Goal: Information Seeking & Learning: Learn about a topic

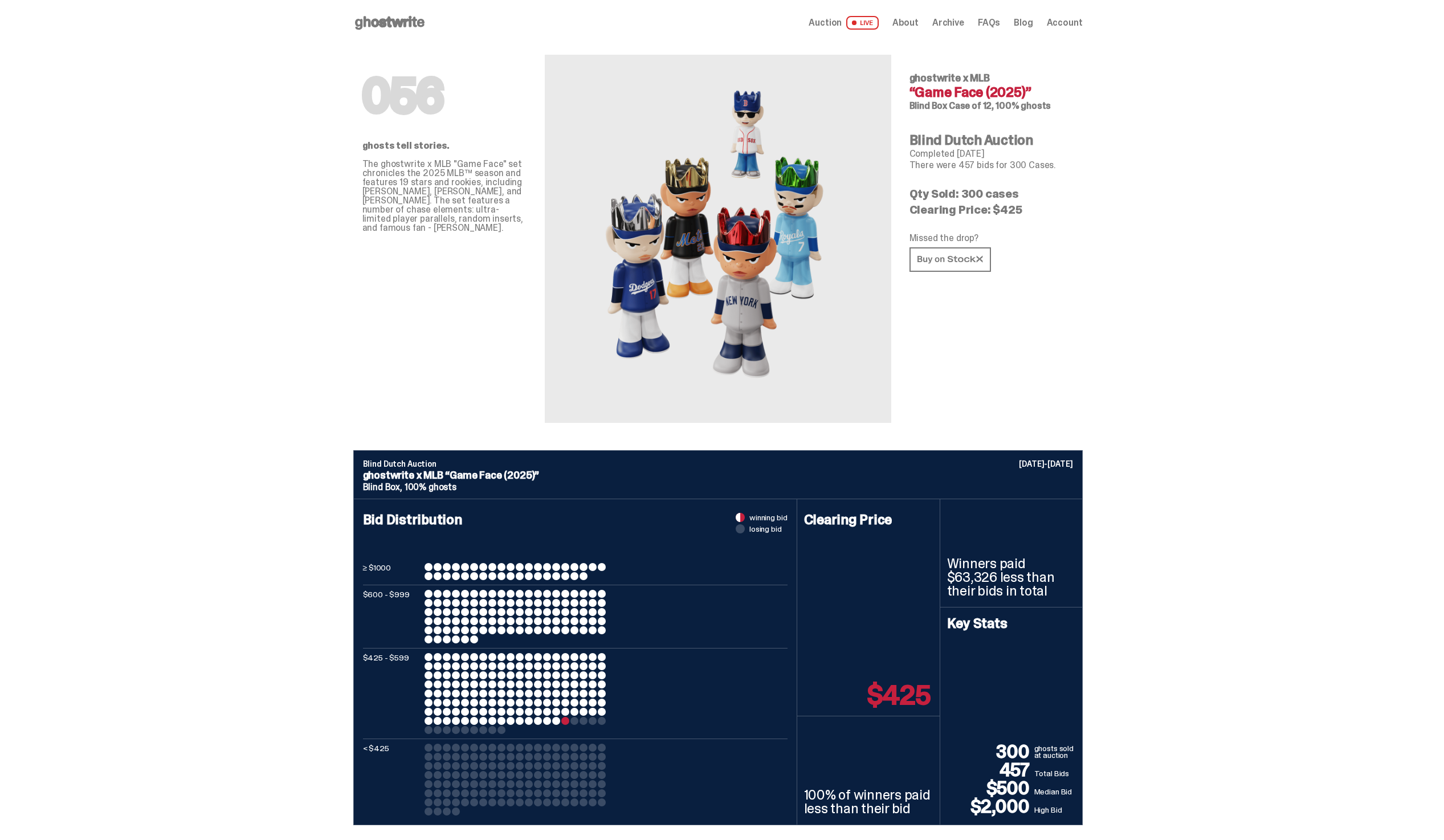
click at [408, 17] on icon at bounding box center [389, 23] width 73 height 18
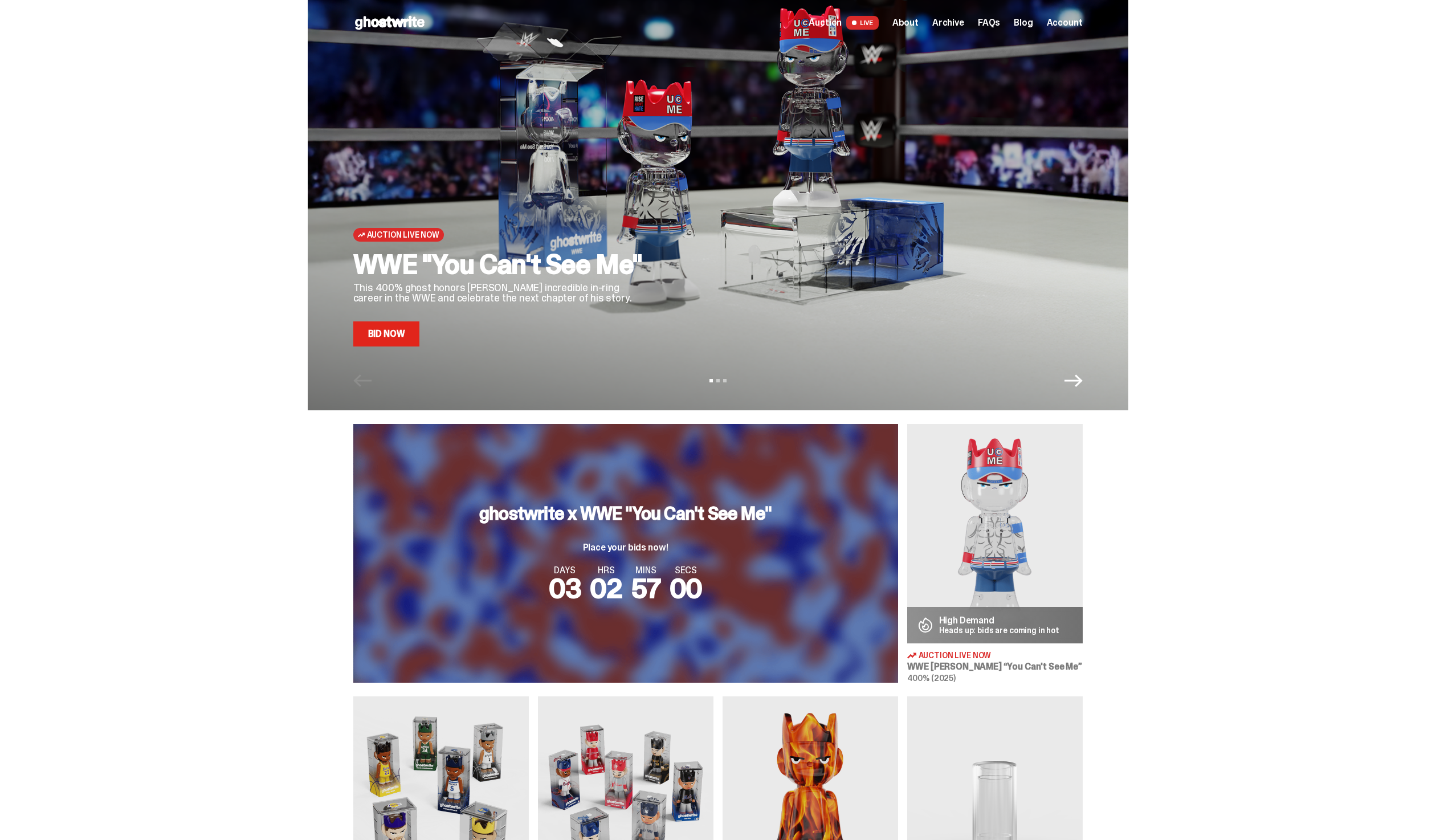
click at [655, 508] on h3 "ghostwrite x WWE "You Can't See Me"" at bounding box center [625, 514] width 292 height 18
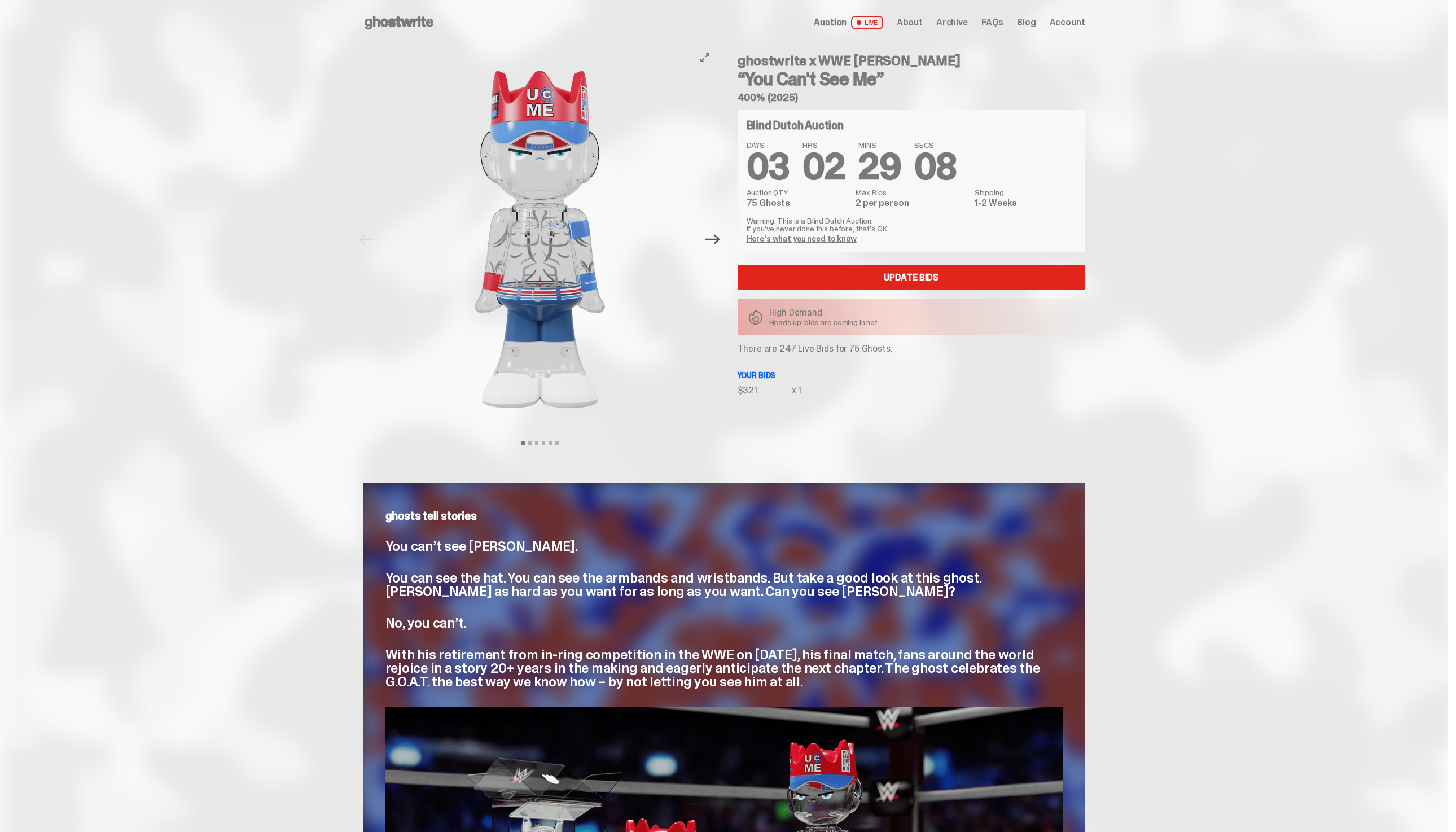
click at [718, 238] on icon "Next" at bounding box center [712, 238] width 14 height 14
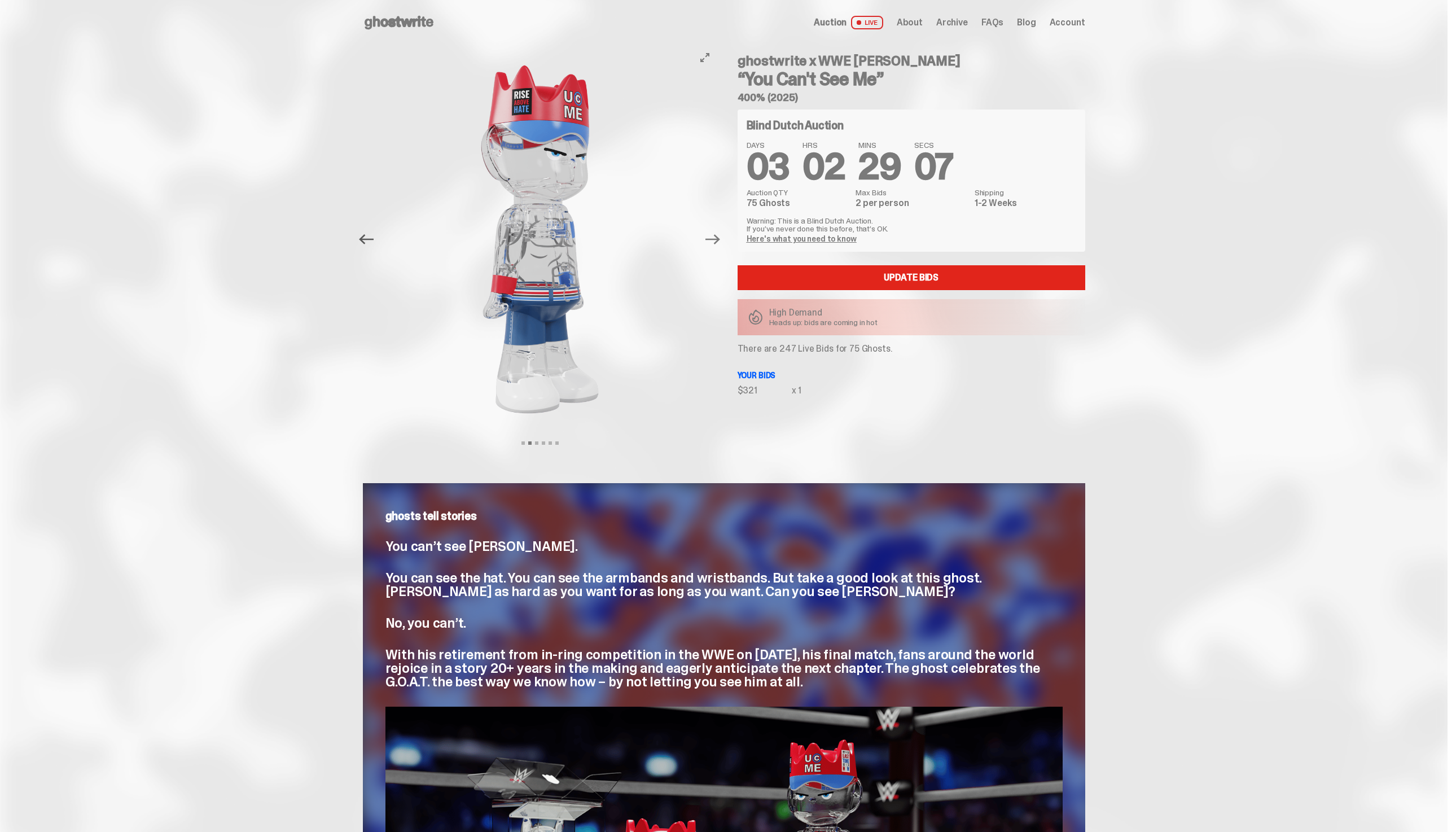
click at [368, 243] on icon "Previous" at bounding box center [366, 238] width 14 height 10
